Goal: Information Seeking & Learning: Compare options

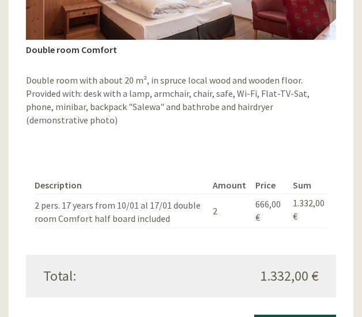
scroll to position [2017, 0]
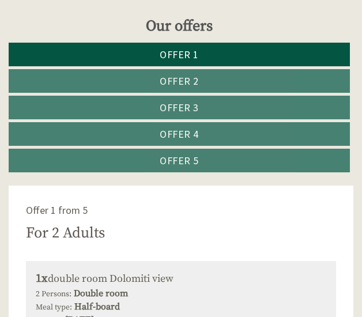
scroll to position [817, 0]
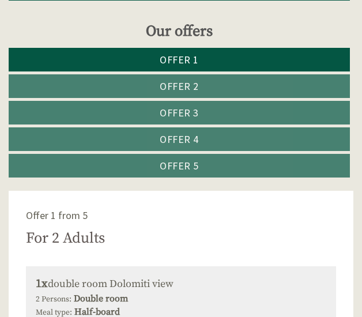
click at [189, 161] on span "Offer 5" at bounding box center [179, 165] width 39 height 13
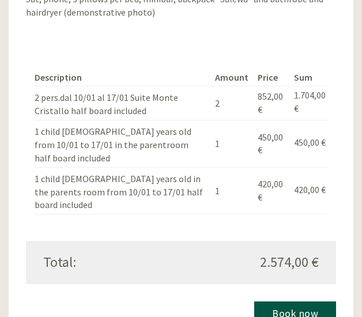
scroll to position [1440, 0]
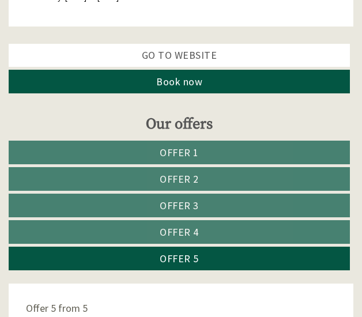
click at [188, 179] on span "Offer 2" at bounding box center [179, 178] width 39 height 13
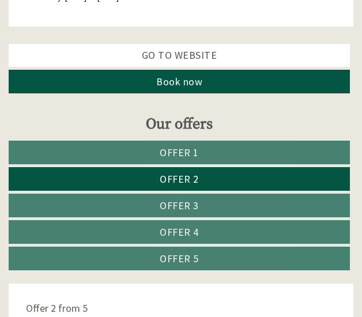
scroll to position [864, 0]
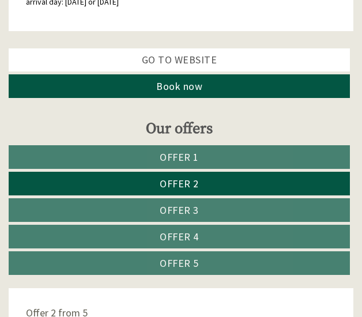
click at [199, 207] on link "Offer 3" at bounding box center [179, 210] width 341 height 24
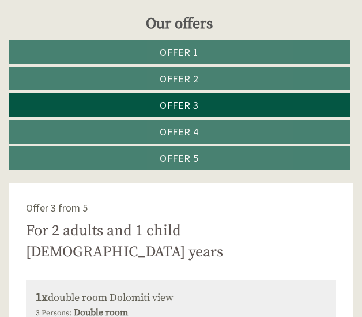
scroll to position [806, 0]
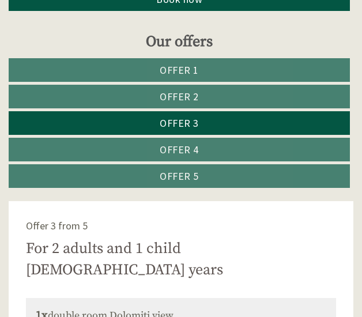
click at [184, 148] on span "Offer 4" at bounding box center [179, 149] width 39 height 13
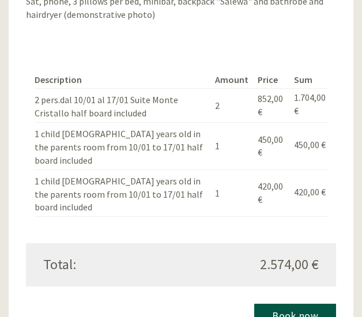
scroll to position [1440, 0]
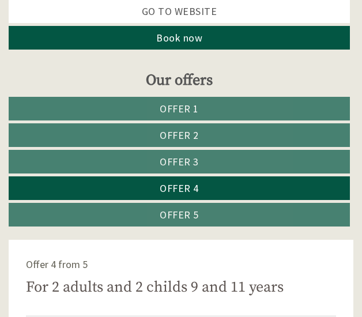
click at [192, 210] on span "Offer 5" at bounding box center [179, 214] width 39 height 13
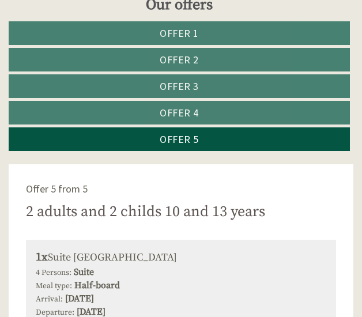
scroll to position [825, 0]
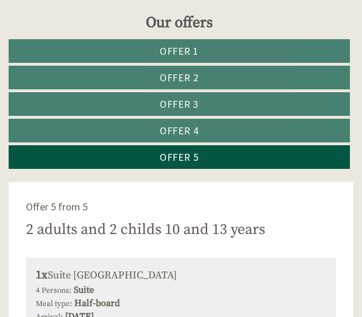
click at [199, 100] on link "Offer 3" at bounding box center [179, 104] width 341 height 24
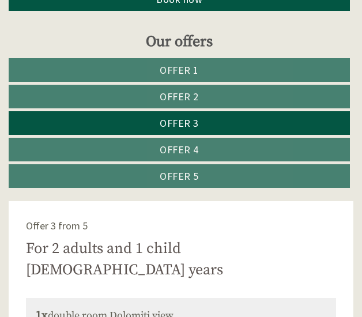
click at [178, 90] on span "Offer 2" at bounding box center [179, 96] width 39 height 13
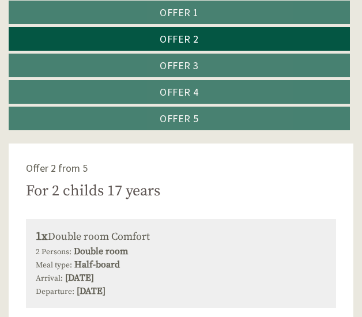
click at [180, 10] on span "Offer 1" at bounding box center [179, 12] width 39 height 13
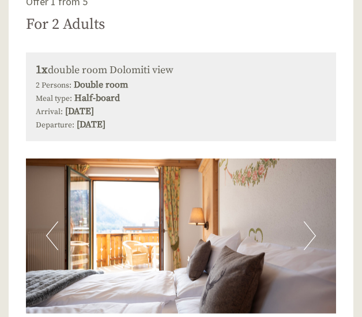
scroll to position [1037, 0]
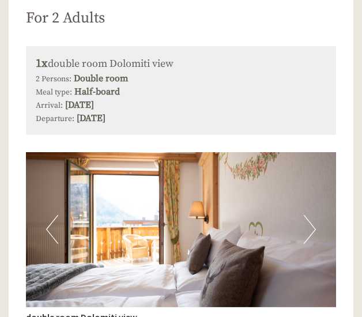
drag, startPoint x: 137, startPoint y: 77, endPoint x: 201, endPoint y: 123, distance: 78.5
click at [201, 123] on div "1x double room Dolomiti view 2 Persons: Double room Meal type: Half-board Arriv…" at bounding box center [181, 90] width 310 height 89
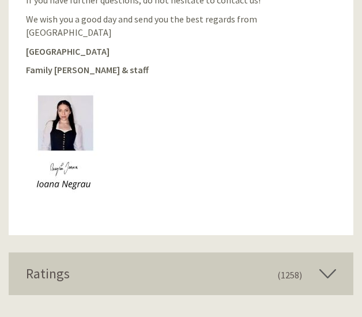
scroll to position [2592, 0]
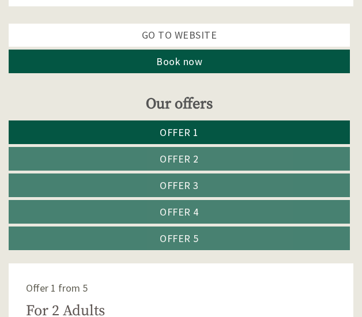
click at [173, 156] on span "Offer 2" at bounding box center [179, 158] width 39 height 13
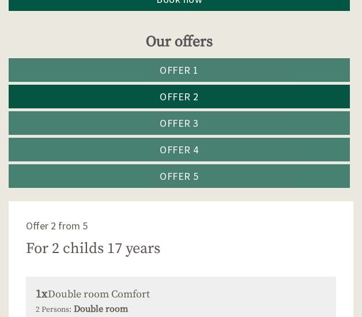
click at [179, 116] on span "Offer 3" at bounding box center [179, 122] width 39 height 13
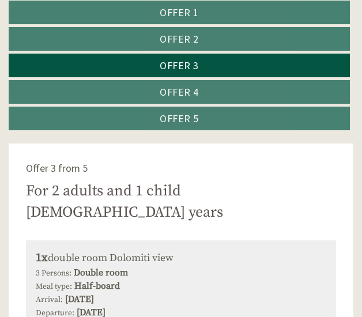
click at [180, 92] on span "Offer 4" at bounding box center [179, 91] width 39 height 13
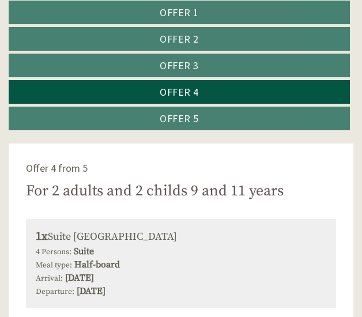
click at [179, 115] on span "Offer 5" at bounding box center [179, 118] width 39 height 13
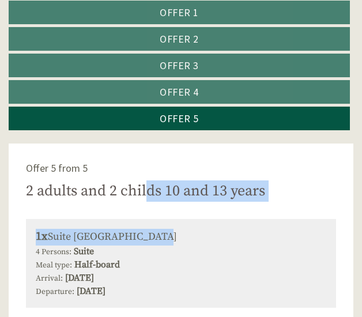
drag, startPoint x: 159, startPoint y: 194, endPoint x: 280, endPoint y: 206, distance: 121.7
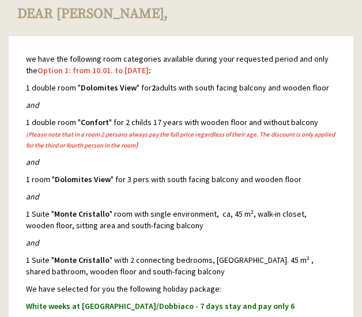
scroll to position [0, 0]
